Goal: Feedback & Contribution: Submit feedback/report problem

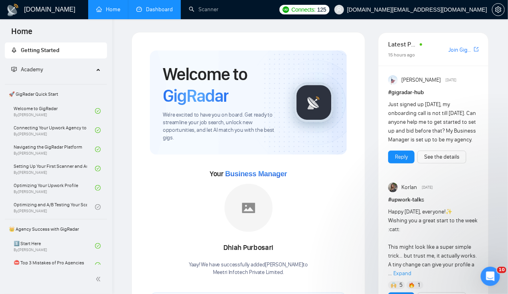
click at [156, 13] on link "Dashboard" at bounding box center [154, 9] width 36 height 7
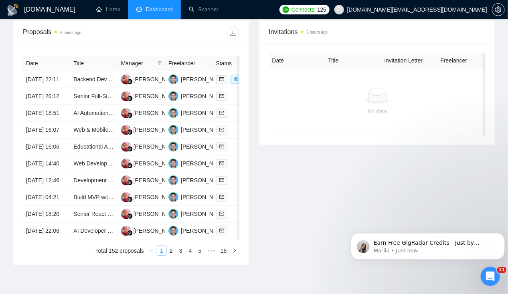
scroll to position [297, 0]
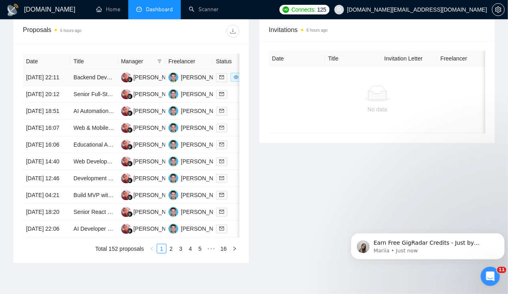
click at [51, 70] on td "25 Aug, 2025 22:11" at bounding box center [46, 77] width 47 height 17
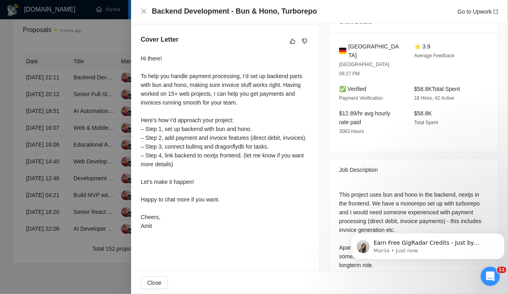
scroll to position [328, 0]
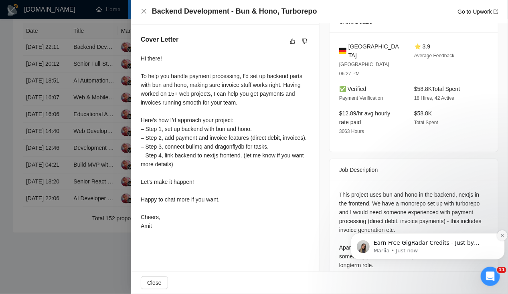
click at [501, 236] on icon "Dismiss notification" at bounding box center [501, 235] width 3 height 3
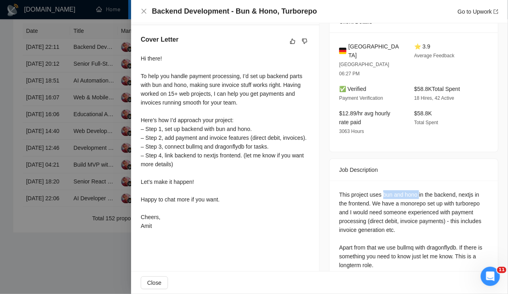
drag, startPoint x: 379, startPoint y: 173, endPoint x: 415, endPoint y: 170, distance: 36.3
click at [415, 190] on div "This project uses bun and hono in the backend, nextjs in the frontend. We have …" at bounding box center [413, 229] width 149 height 79
copy div "bun and hono"
drag, startPoint x: 395, startPoint y: 228, endPoint x: 409, endPoint y: 229, distance: 14.1
click at [409, 229] on div "This project uses bun and hono in the backend, nextjs in the frontend. We have …" at bounding box center [413, 229] width 149 height 79
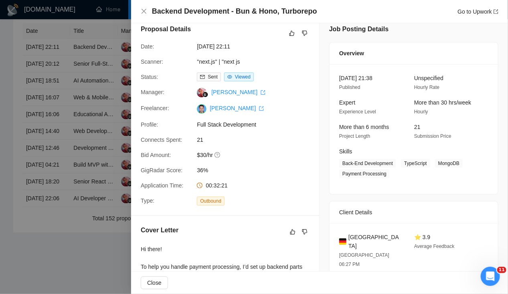
scroll to position [0, 0]
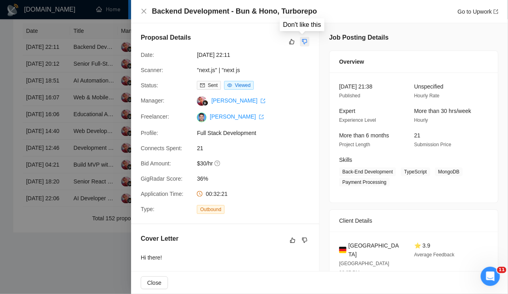
click at [302, 40] on icon "dislike" at bounding box center [305, 41] width 6 height 6
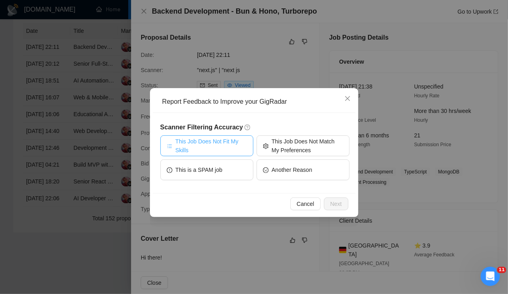
click at [220, 145] on span "This Job Does Not Fit My Skills" at bounding box center [211, 146] width 71 height 18
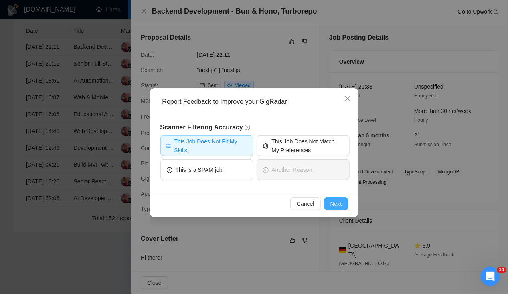
click at [333, 200] on span "Next" at bounding box center [336, 204] width 12 height 9
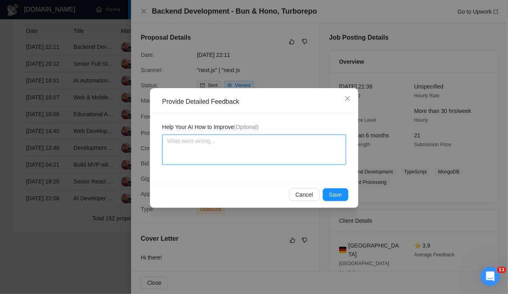
click at [257, 151] on textarea at bounding box center [254, 150] width 184 height 30
paste textarea "bun and hono"
type textarea "bun and hono"
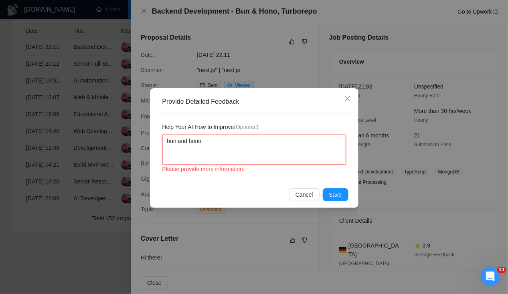
type textarea "Nbun and hono"
type textarea "Nobun and hono"
type textarea "No bun and hono"
type textarea "No ebun and hono"
type textarea "No exbun and hono"
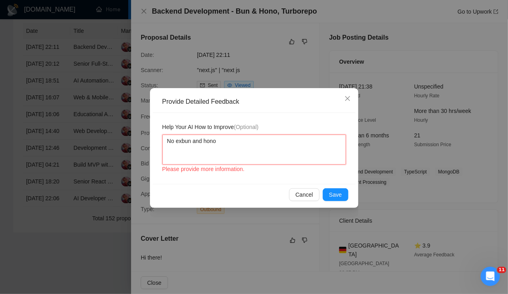
type textarea "No expbun and hono"
type textarea "No expebun and hono"
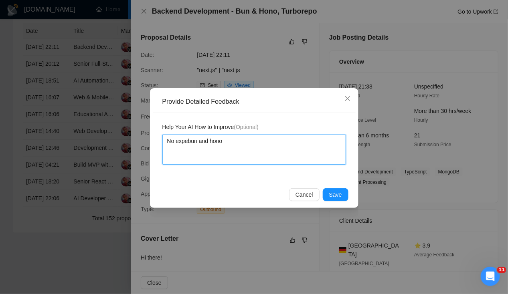
type textarea "No experbun and hono"
type textarea "No experibun and hono"
type textarea "No experiebun and hono"
type textarea "No experienbun and hono"
type textarea "No experiencbun and hono"
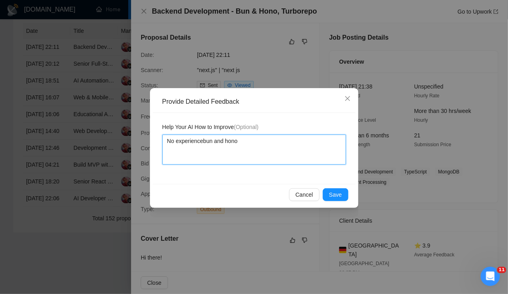
type textarea "No experience bun and hono"
type textarea "No experience ibun and hono"
type textarea "No experience inbun and hono"
type textarea "No experience in bun and hono"
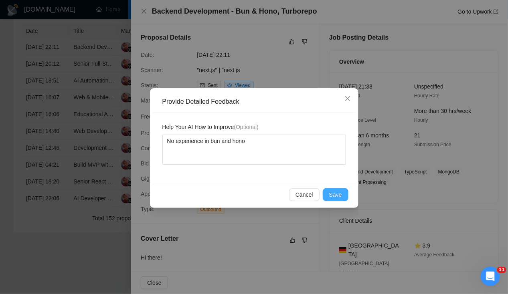
click at [340, 192] on span "Save" at bounding box center [335, 194] width 13 height 9
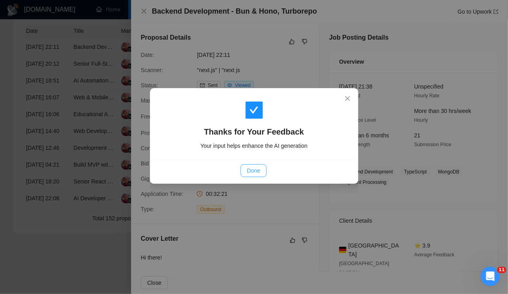
click at [260, 171] on button "Done" at bounding box center [254, 170] width 26 height 13
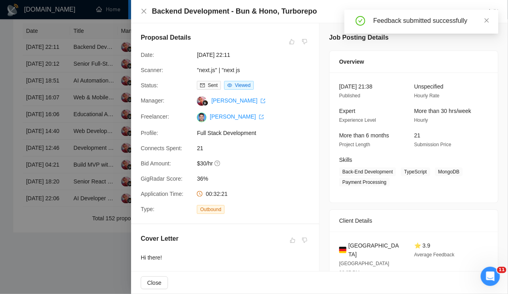
click at [51, 62] on div at bounding box center [254, 147] width 508 height 294
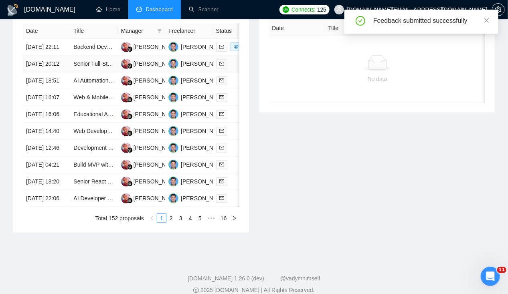
click at [51, 62] on td "25 Aug, 2025 20:12" at bounding box center [46, 64] width 47 height 17
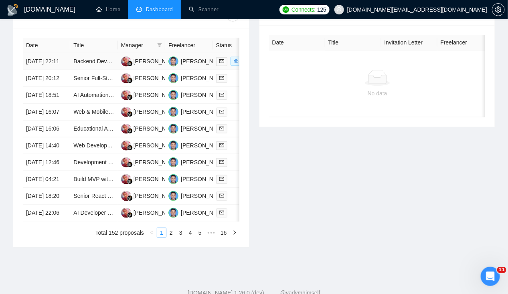
scroll to position [305, 0]
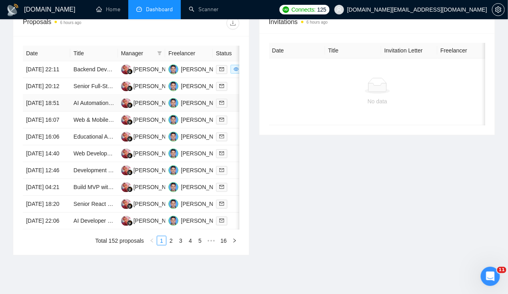
click at [47, 110] on td "25 Aug, 2025 18:51" at bounding box center [46, 103] width 47 height 17
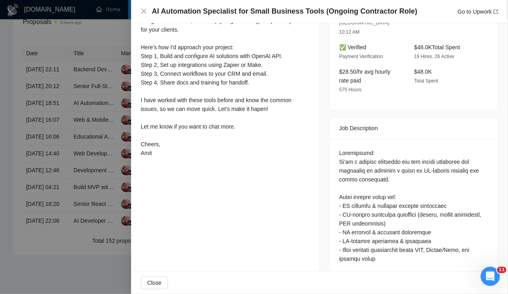
scroll to position [273, 0]
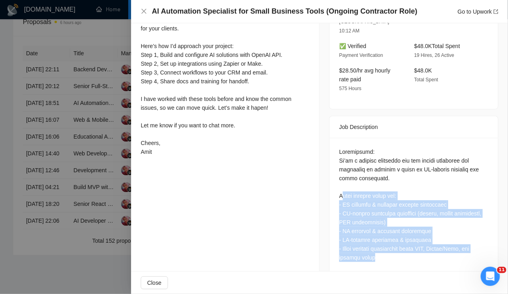
drag, startPoint x: 338, startPoint y: 179, endPoint x: 432, endPoint y: 234, distance: 109.4
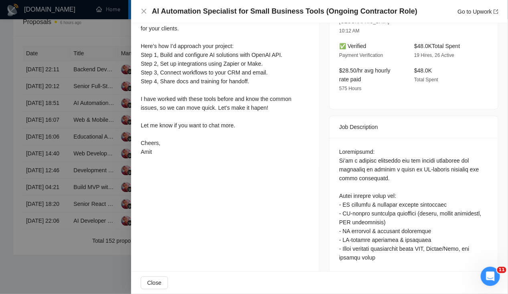
drag, startPoint x: 432, startPoint y: 234, endPoint x: 392, endPoint y: 243, distance: 41.1
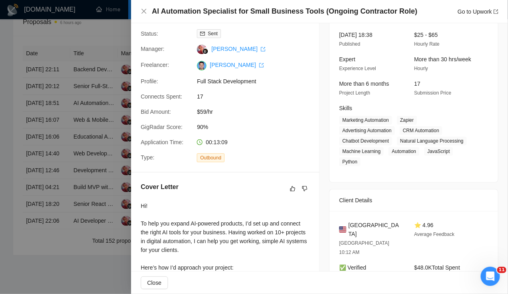
scroll to position [0, 0]
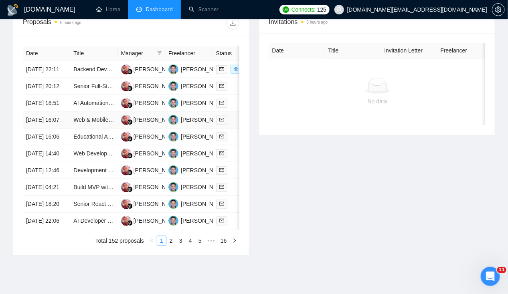
click at [55, 129] on td "25 Aug, 2025 16:07" at bounding box center [46, 120] width 47 height 17
click at [36, 129] on td "25 Aug, 2025 16:07" at bounding box center [46, 120] width 47 height 17
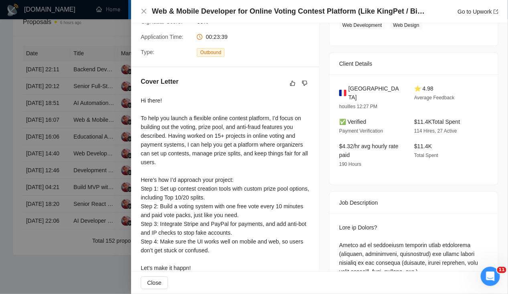
scroll to position [157, 0]
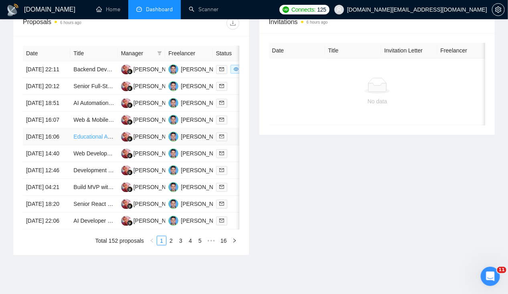
click at [78, 140] on link "Educational AI Math Tutor — AI Integration + Full‑Stack (LLM + OCR + Python)" at bounding box center [171, 136] width 196 height 6
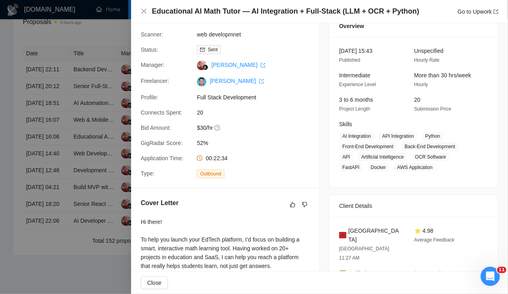
scroll to position [38, 0]
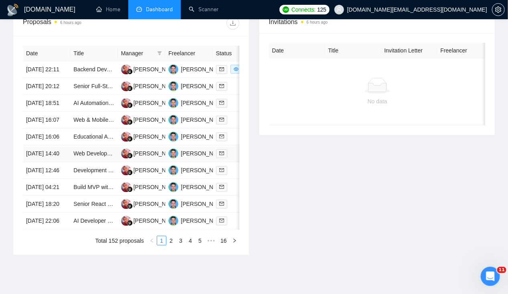
click at [40, 162] on td "25 Aug, 2025 14:40" at bounding box center [46, 154] width 47 height 17
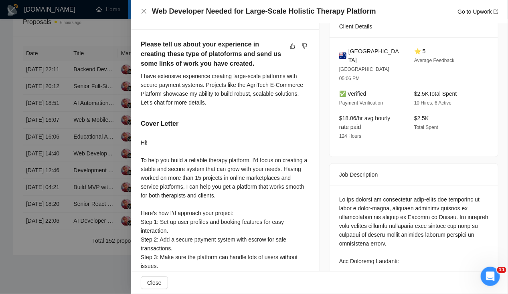
scroll to position [0, 0]
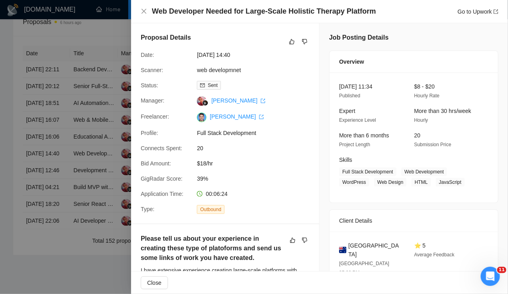
click at [57, 184] on div at bounding box center [254, 147] width 508 height 294
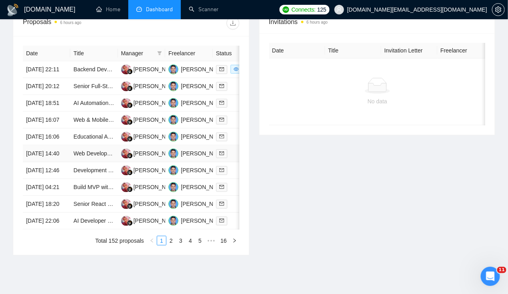
click at [57, 162] on td "25 Aug, 2025 14:40" at bounding box center [46, 154] width 47 height 17
click at [47, 179] on td "25 Aug, 2025 12:46" at bounding box center [46, 170] width 47 height 17
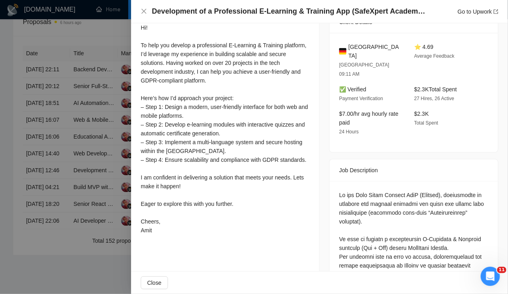
scroll to position [231, 0]
drag, startPoint x: 337, startPoint y: 173, endPoint x: 390, endPoint y: 171, distance: 53.7
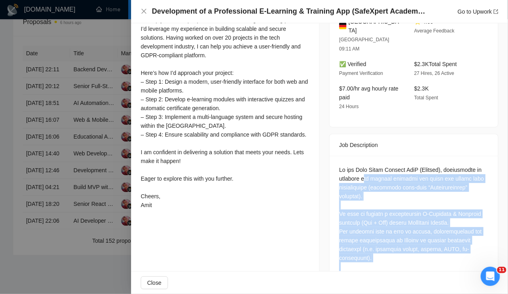
scroll to position [287, 0]
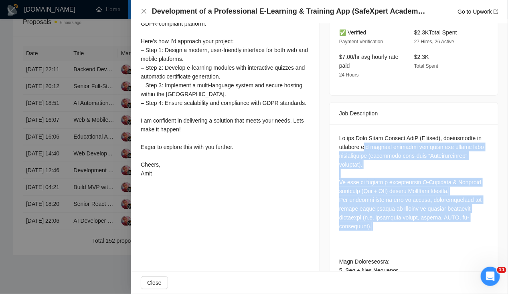
drag, startPoint x: 360, startPoint y: 178, endPoint x: 379, endPoint y: 202, distance: 29.9
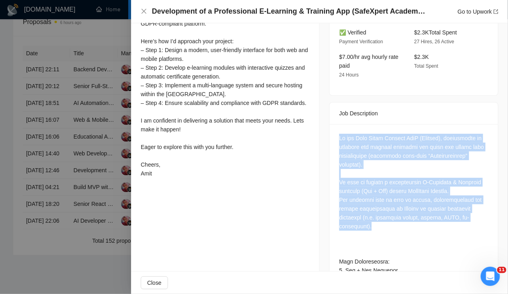
drag, startPoint x: 366, startPoint y: 200, endPoint x: 323, endPoint y: 117, distance: 94.0
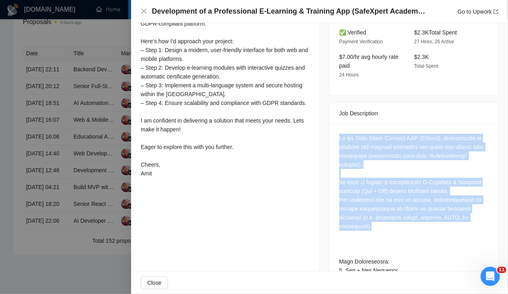
drag, startPoint x: 371, startPoint y: 201, endPoint x: 325, endPoint y: 116, distance: 96.5
drag, startPoint x: 325, startPoint y: 116, endPoint x: 353, endPoint y: 152, distance: 45.1
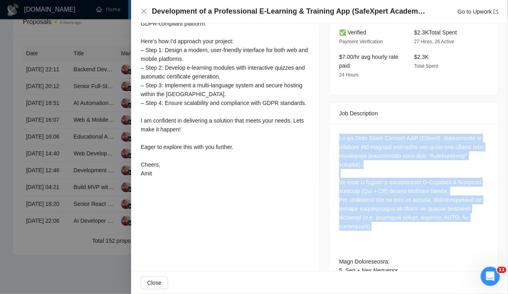
drag, startPoint x: 338, startPoint y: 118, endPoint x: 391, endPoint y: 199, distance: 96.7
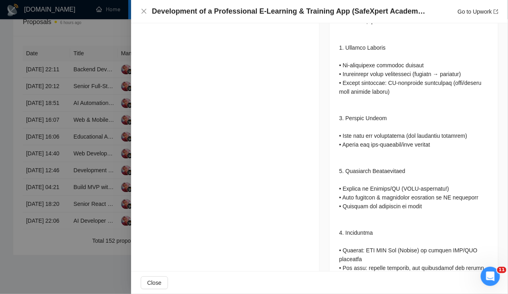
scroll to position [1042, 0]
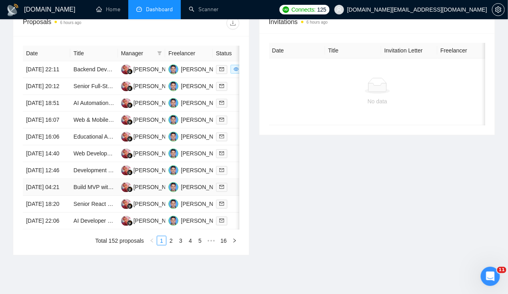
click at [43, 196] on td "25 Aug, 2025 04:21" at bounding box center [46, 187] width 47 height 17
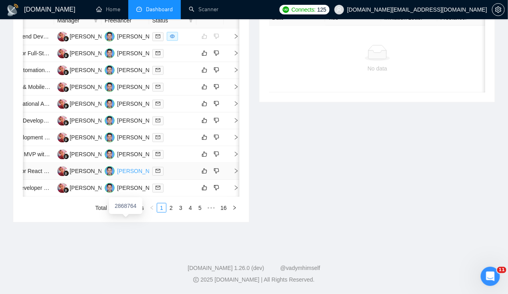
scroll to position [0, 0]
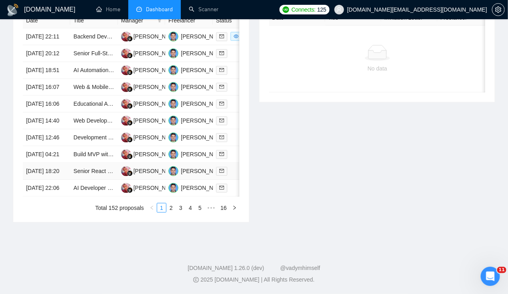
click at [49, 163] on td "24 Aug, 2025 18:20" at bounding box center [46, 171] width 47 height 17
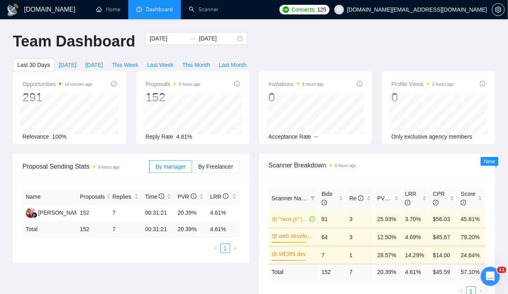
click at [221, 137] on div "Opportunities 14 minutes ago 291 Relevance 100% Proposals 6 hours ago 152 2025-…" at bounding box center [254, 112] width 492 height 83
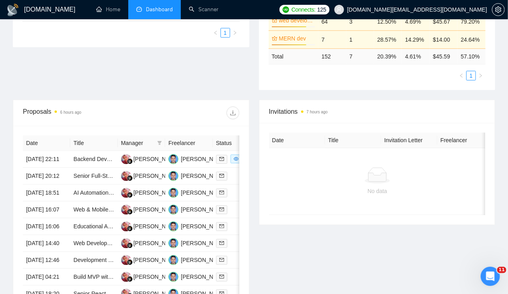
scroll to position [215, 0]
click at [81, 180] on td "Senior Full-Stack Engineer (Next.js + Expo + Supabase + AI) — Healthcare Platfo…" at bounding box center [93, 176] width 47 height 17
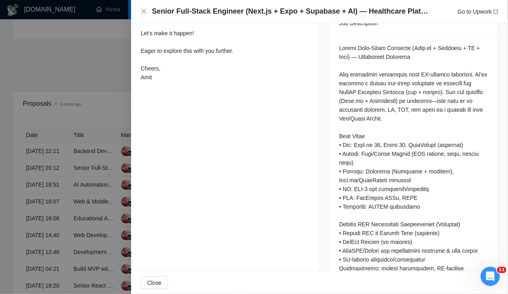
scroll to position [366, 0]
drag, startPoint x: 338, startPoint y: 203, endPoint x: 443, endPoint y: 205, distance: 104.3
click at [443, 205] on div at bounding box center [413, 167] width 149 height 247
click at [443, 208] on div at bounding box center [413, 167] width 149 height 247
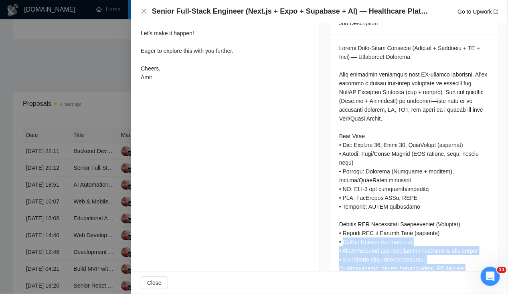
drag, startPoint x: 341, startPoint y: 212, endPoint x: 473, endPoint y: 255, distance: 139.2
click at [473, 255] on div at bounding box center [413, 167] width 149 height 247
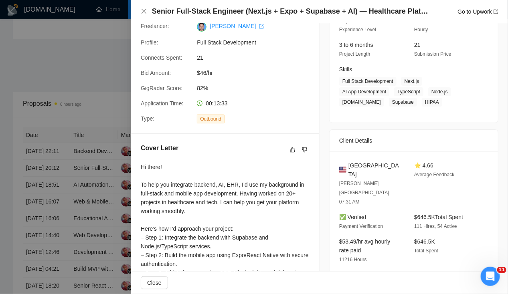
scroll to position [90, 0]
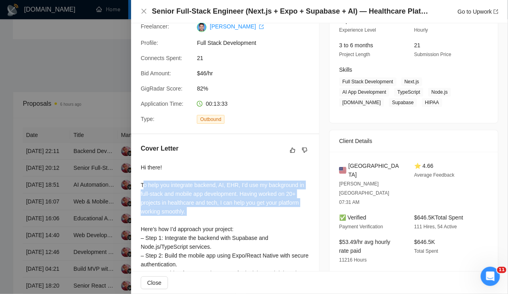
drag, startPoint x: 145, startPoint y: 184, endPoint x: 242, endPoint y: 221, distance: 104.2
click at [242, 221] on div "Hi there! To help you integrate backend, AI, EHR, I’d use my background in full…" at bounding box center [225, 260] width 169 height 194
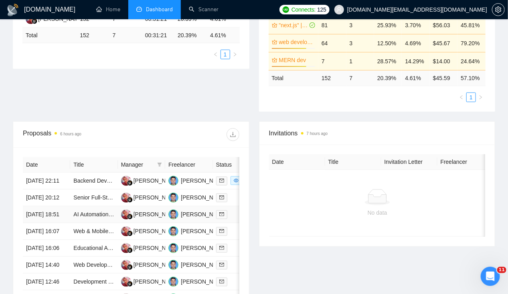
scroll to position [194, 0]
click at [59, 223] on td "25 Aug, 2025 18:51" at bounding box center [46, 214] width 47 height 17
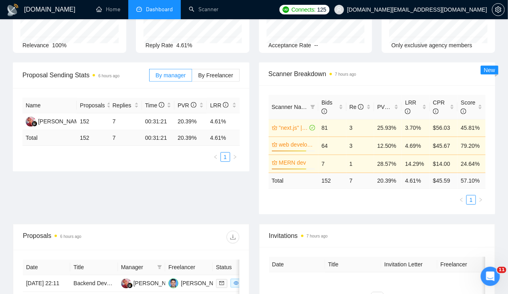
scroll to position [0, 0]
